Goal: Find contact information: Find contact information

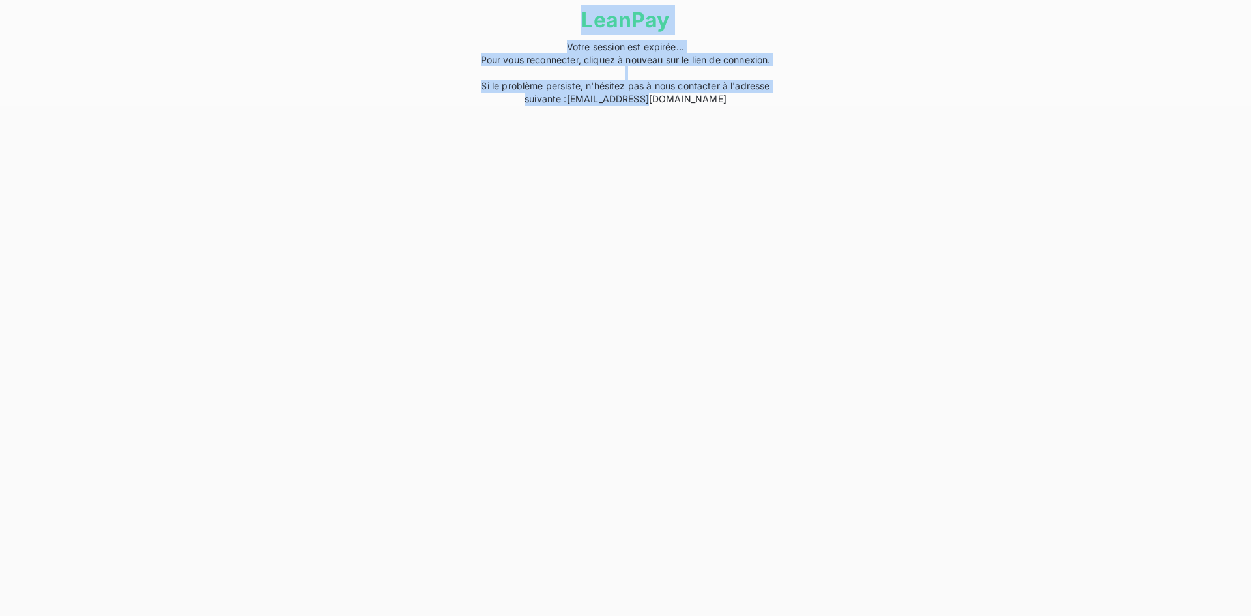
drag, startPoint x: 460, startPoint y: 23, endPoint x: 789, endPoint y: 117, distance: 342.1
click at [789, 106] on html "LeanPay Votre session est expirée... Pour vous reconnecter, cliquez à nouveau s…" at bounding box center [625, 53] width 1251 height 106
copy div "LeanPay Votre session est expirée... Pour vous reconnecter, cliquez à nouveau s…"
click at [85, 75] on div "LeanPay Votre session est expirée... Pour vous reconnecter, cliquez à nouveau s…" at bounding box center [625, 53] width 1251 height 106
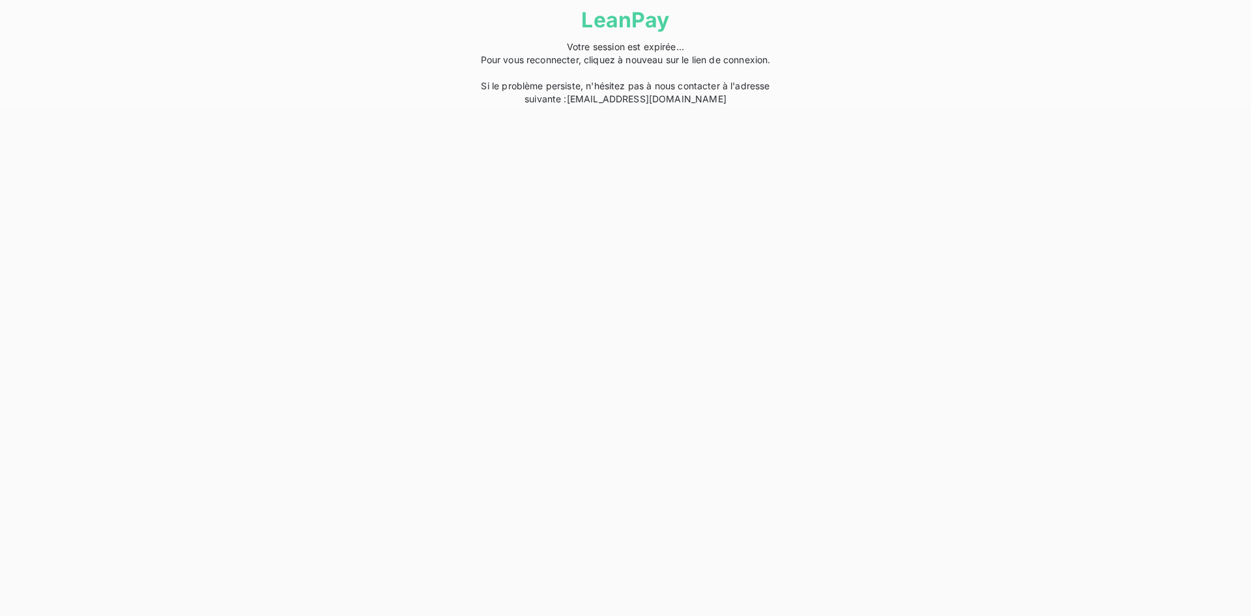
click at [643, 101] on link "[EMAIL_ADDRESS][DOMAIN_NAME]" at bounding box center [647, 98] width 160 height 11
